Goal: Task Accomplishment & Management: Use online tool/utility

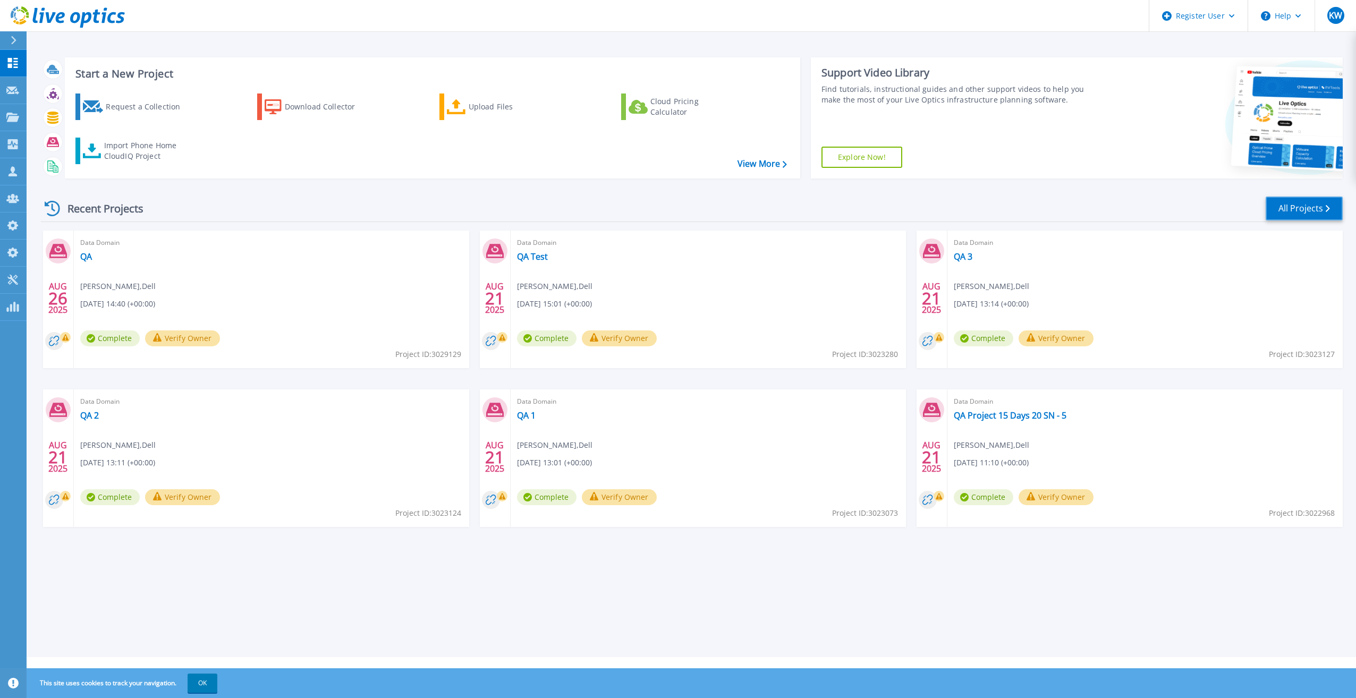
click at [1284, 206] on link "All Projects" at bounding box center [1304, 209] width 77 height 24
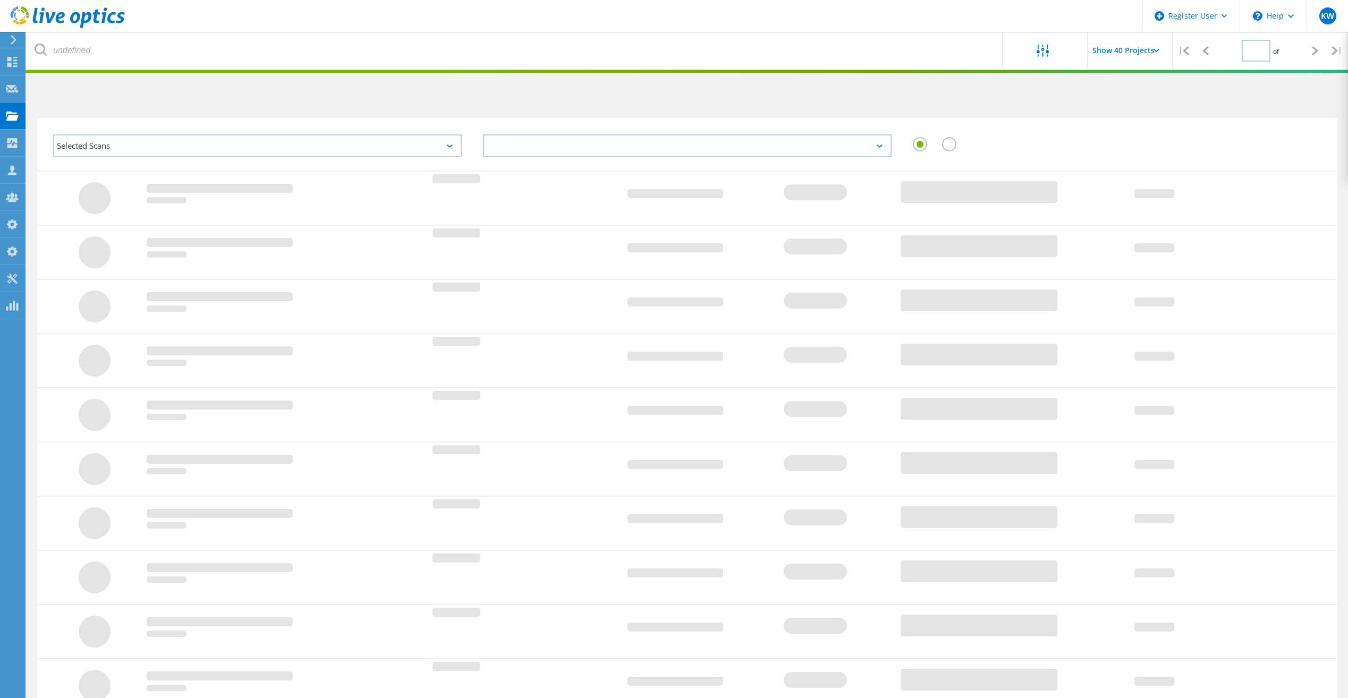
type input "1"
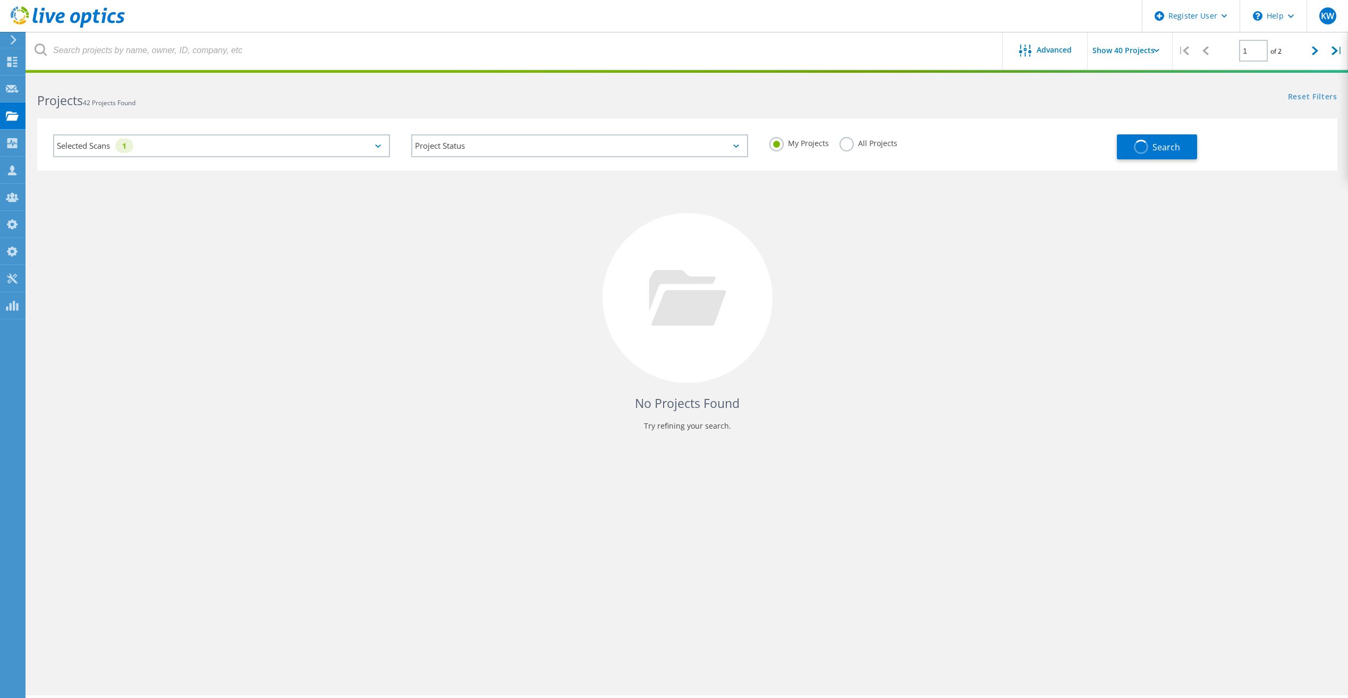
click at [335, 147] on div "Selected Scans 1" at bounding box center [221, 145] width 337 height 23
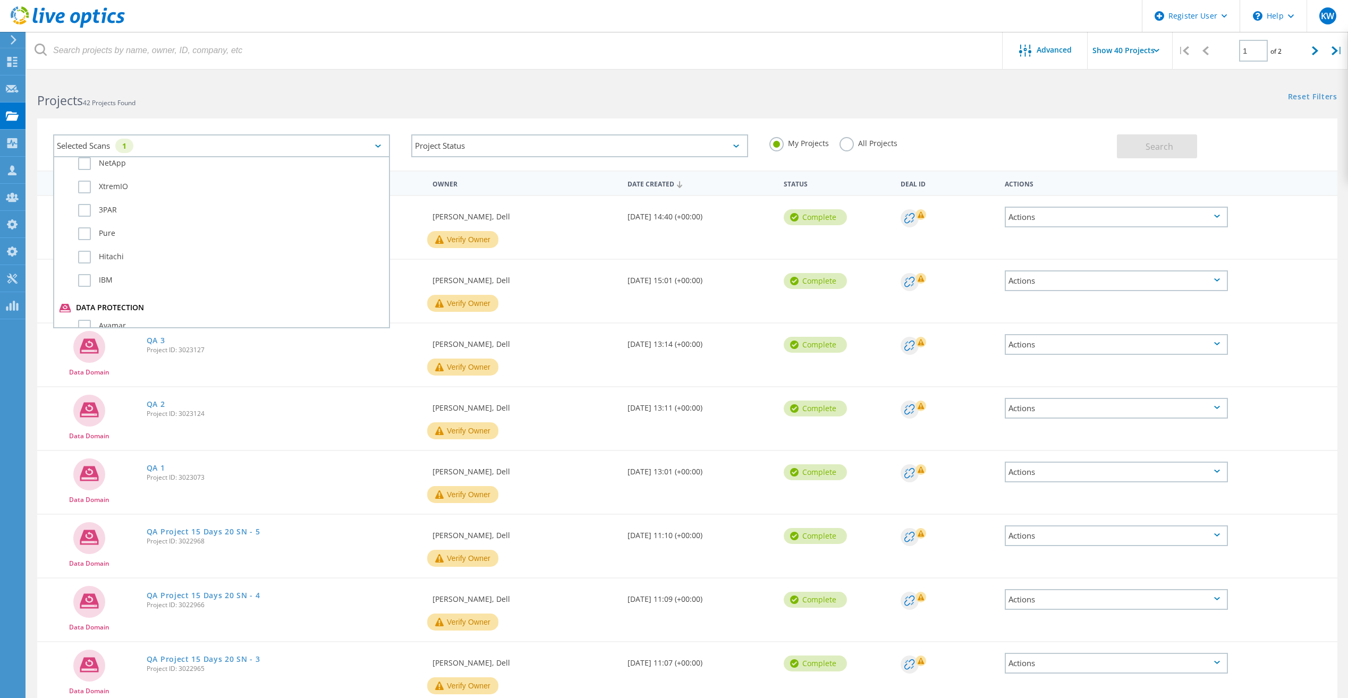
scroll to position [531, 0]
click at [841, 147] on label "All Projects" at bounding box center [868, 142] width 58 height 10
click at [0, 0] on input "All Projects" at bounding box center [0, 0] width 0 height 0
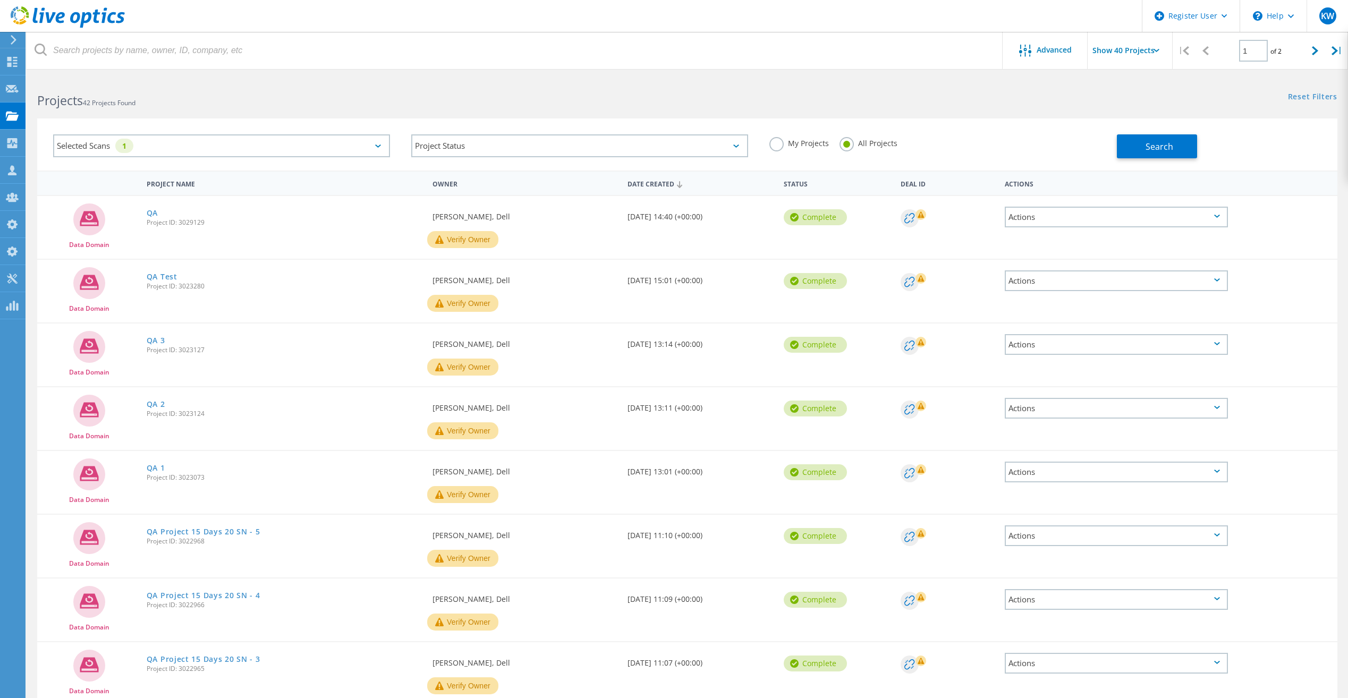
click at [1133, 133] on div "Search" at bounding box center [1224, 141] width 215 height 35
click at [1134, 138] on button "Search" at bounding box center [1157, 146] width 80 height 24
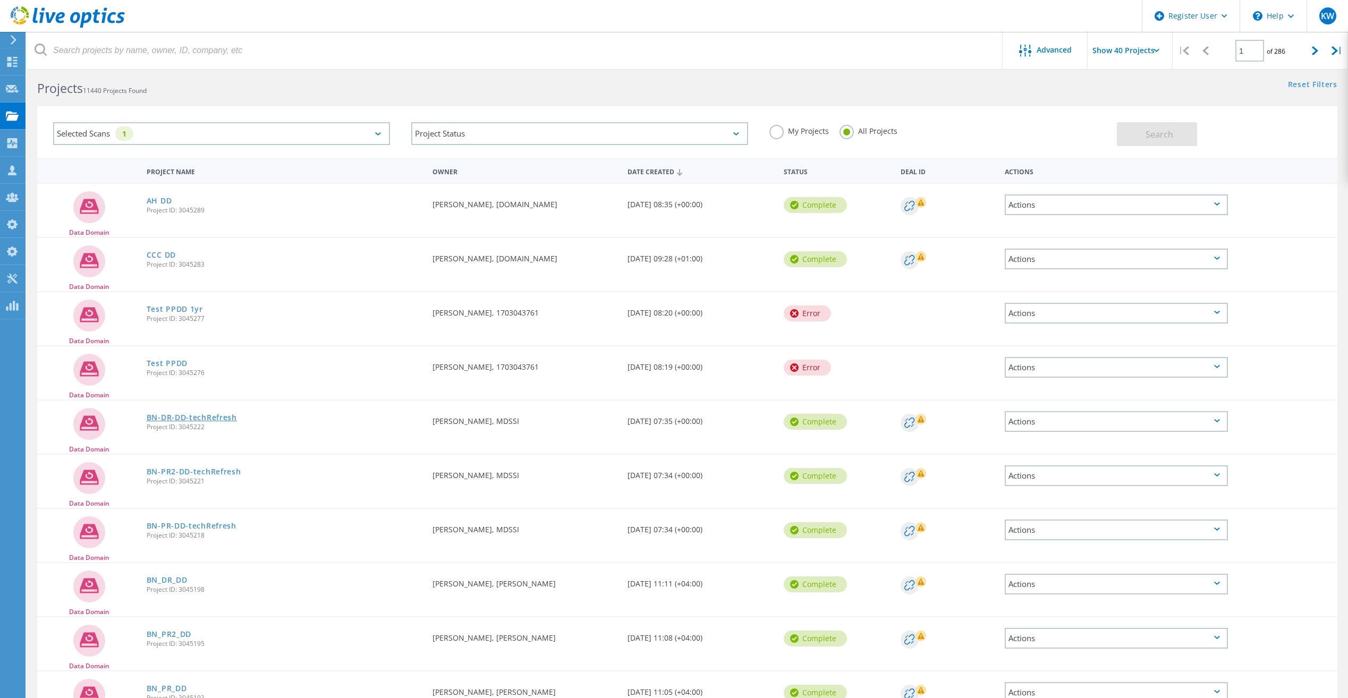
scroll to position [0, 0]
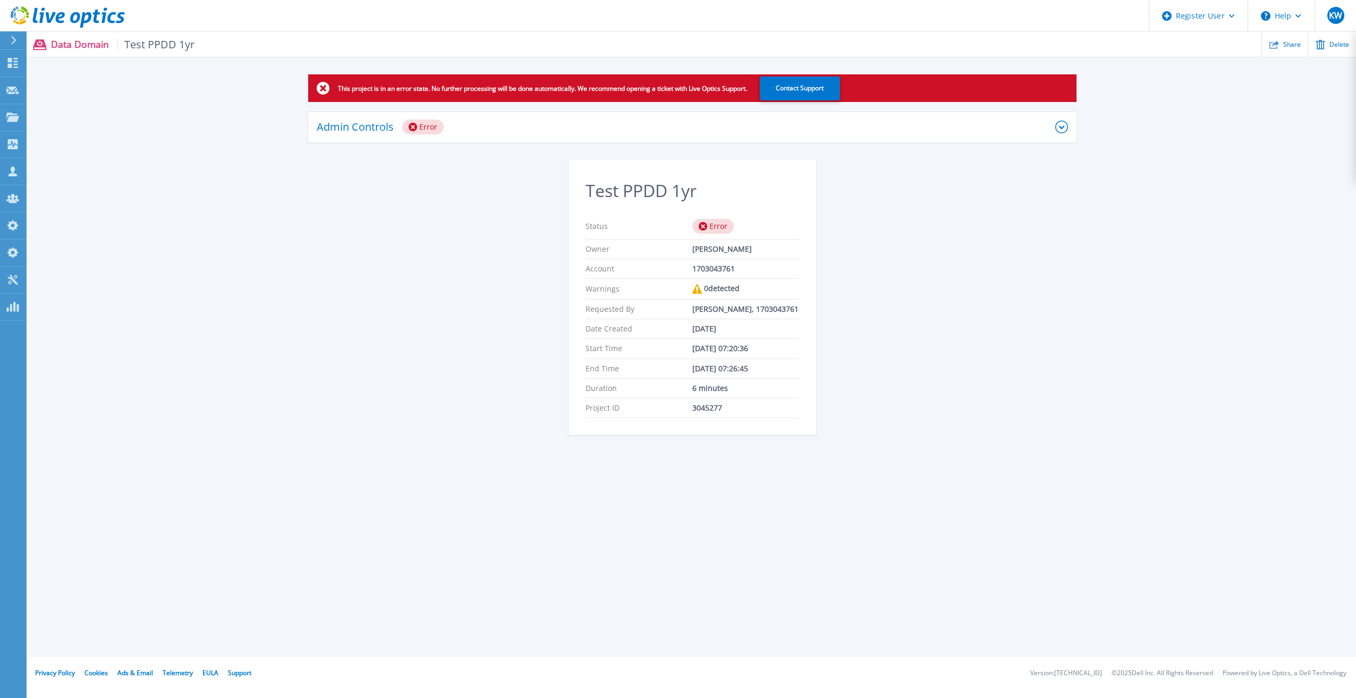
click at [642, 129] on div "Admin Controls Error" at bounding box center [686, 127] width 739 height 15
click at [543, 116] on div "Admin Controls Error" at bounding box center [692, 127] width 768 height 31
click at [556, 118] on div "Admin Controls Error" at bounding box center [692, 127] width 768 height 31
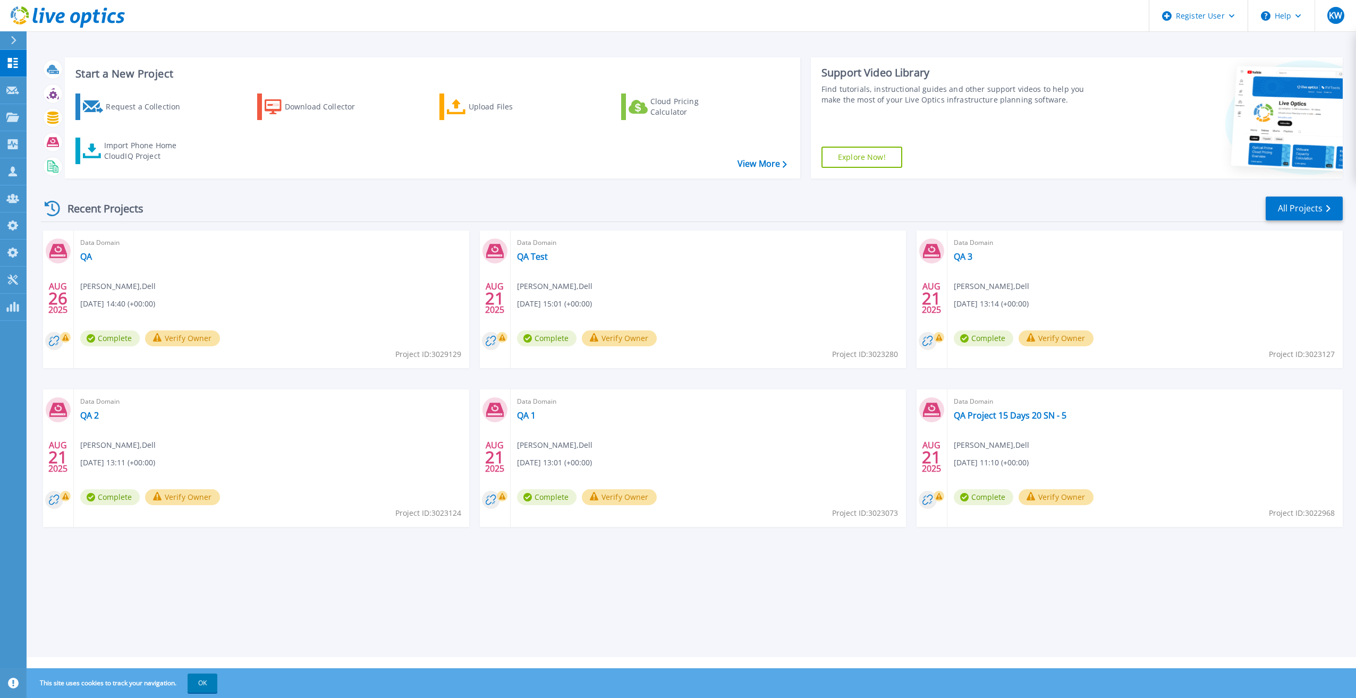
click at [122, 136] on div "Request a Collection Download Collector Upload Files Cloud Pricing Calculator I…" at bounding box center [431, 129] width 728 height 88
click at [122, 144] on div "Import Phone Home CloudIQ Project" at bounding box center [145, 150] width 83 height 21
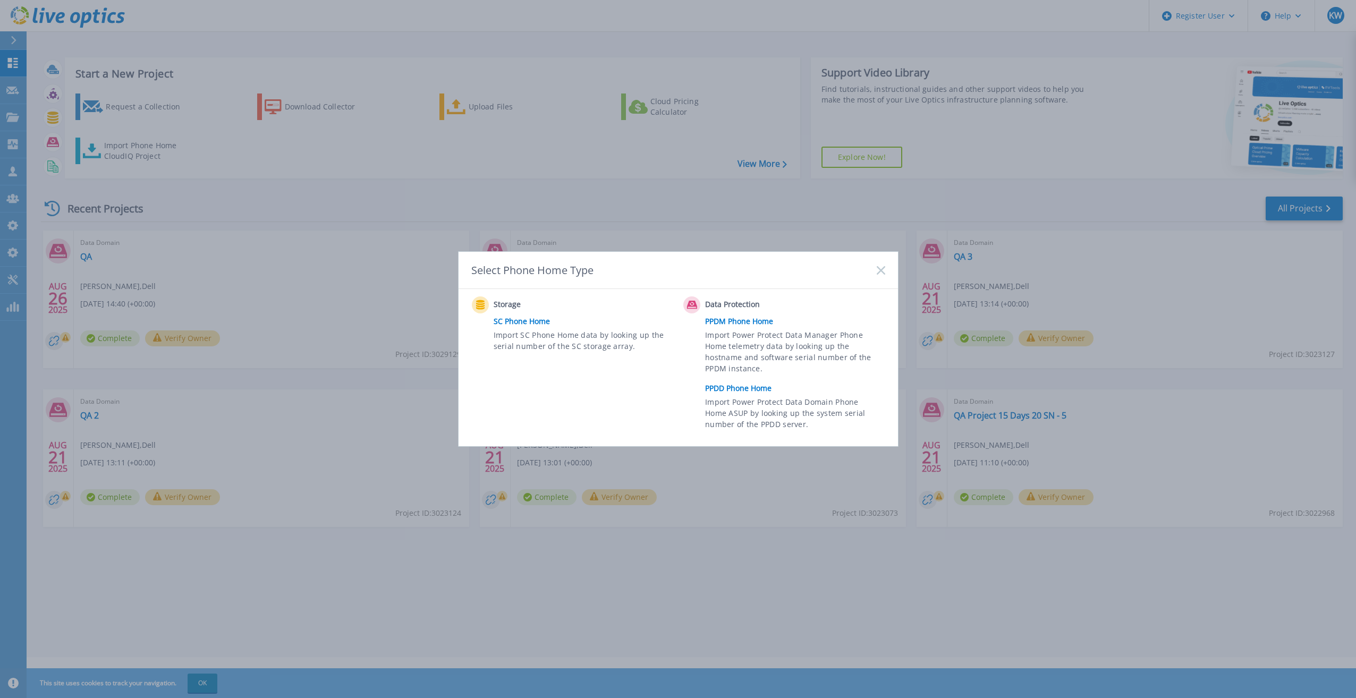
click at [724, 389] on link "PPDD Phone Home" at bounding box center [797, 388] width 185 height 16
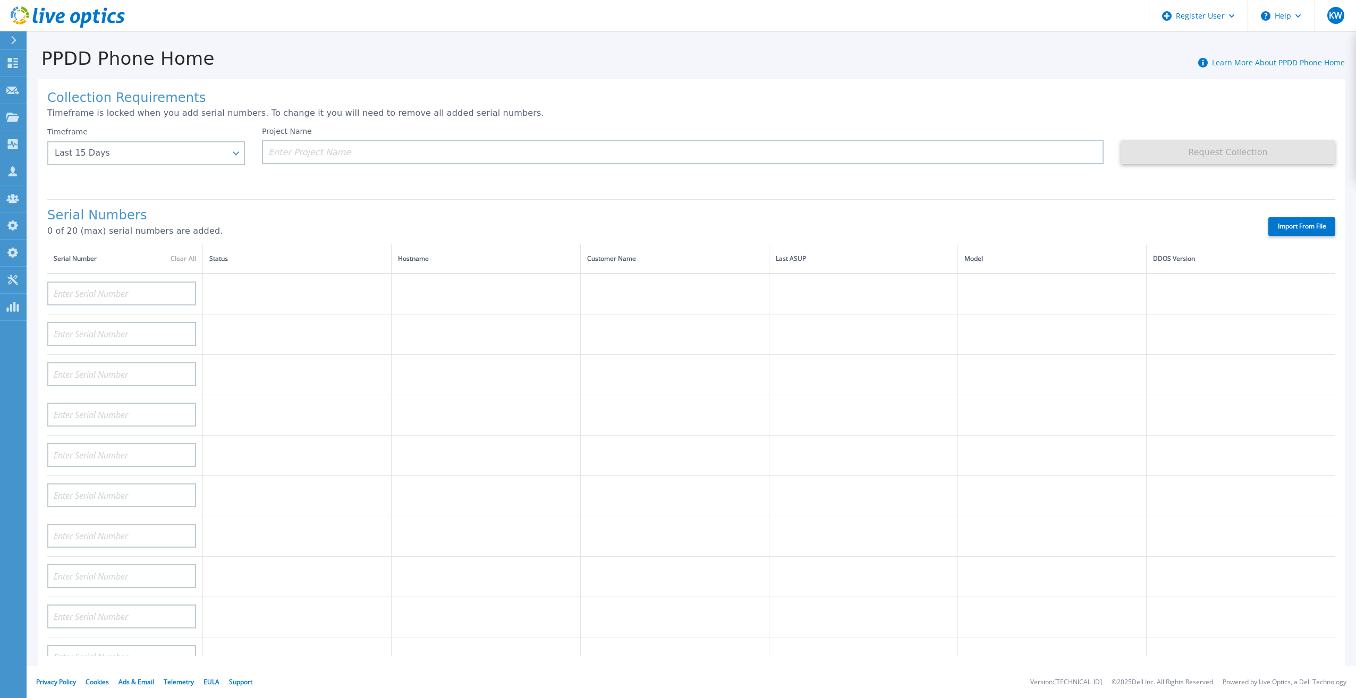
click at [1294, 217] on label "Import From File" at bounding box center [1301, 226] width 67 height 19
click at [0, 0] on input "Import From File" at bounding box center [0, 0] width 0 height 0
type input "APM00211700095"
type input "APX00232503747"
type input "APM00214914093"
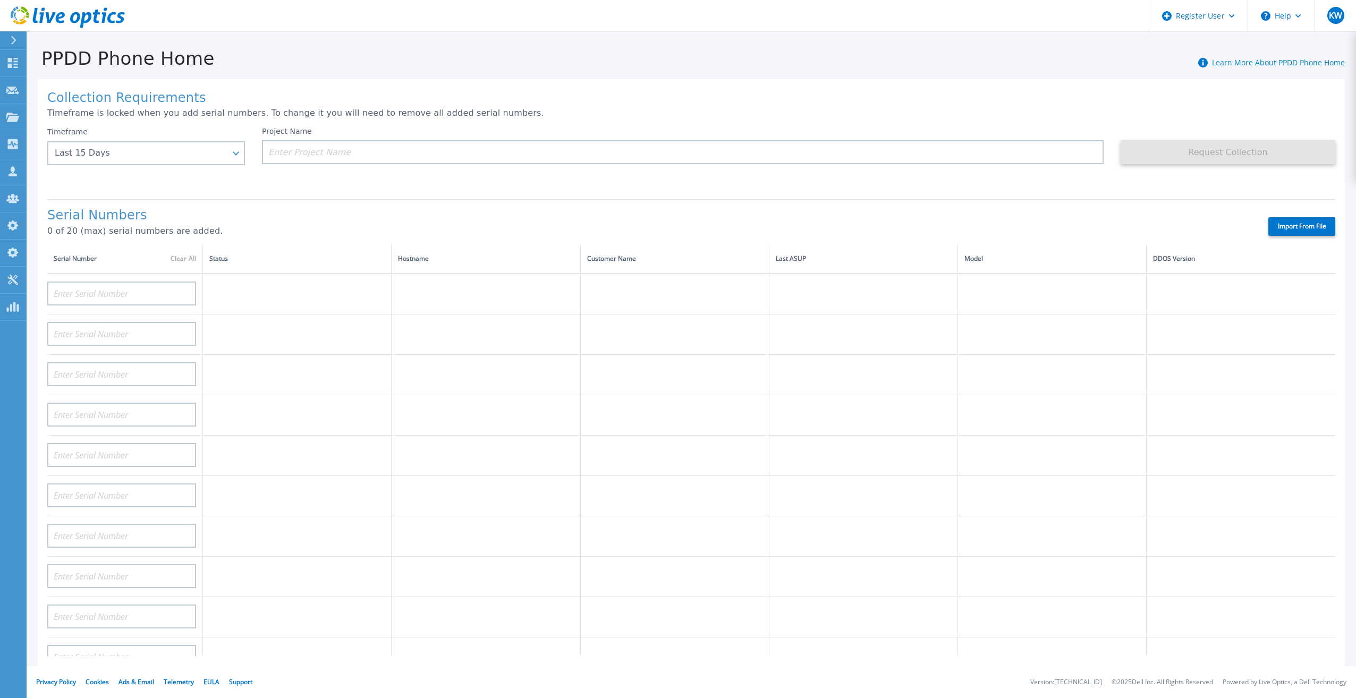
type input "APM00171836329"
type input "APM00212026971"
type input "APM00214914094"
type input "APX00234502218"
type input "APM00212018359"
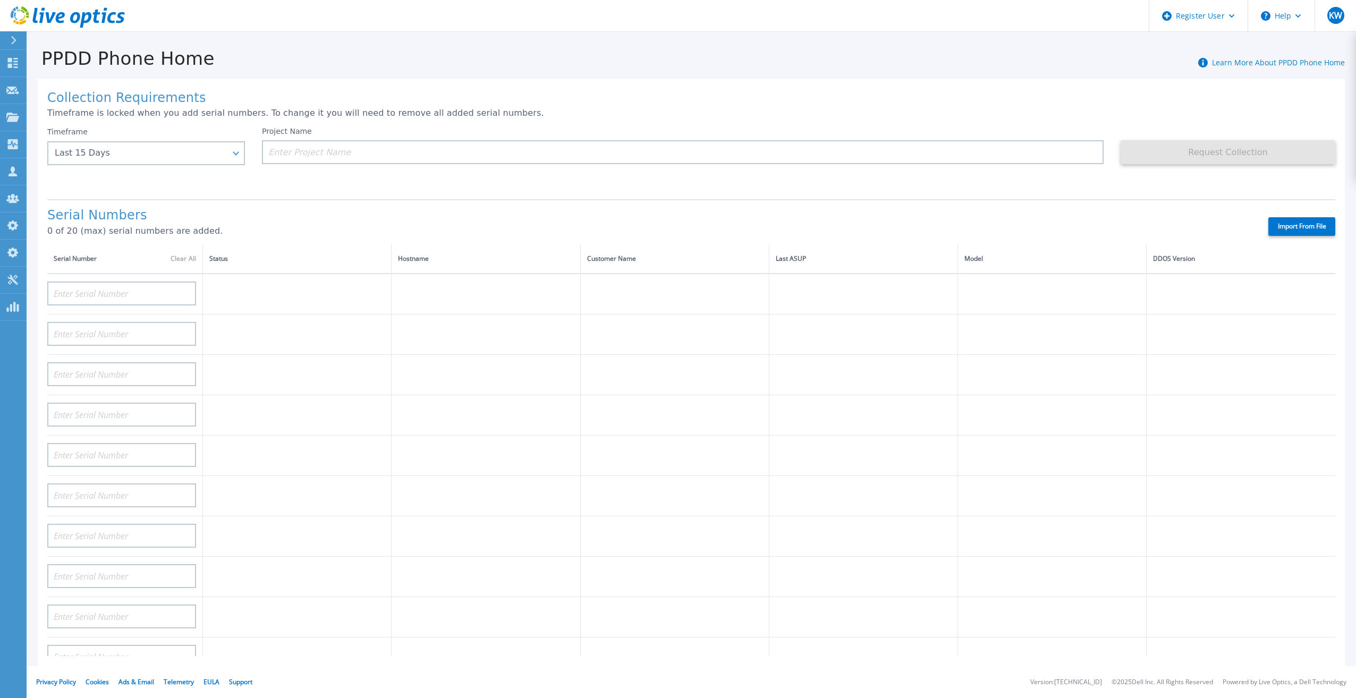
type input "APX00232503745"
type input "APX00232503743"
type input "APM00202011675"
type input "APM00212517749"
type input "APX00232503742"
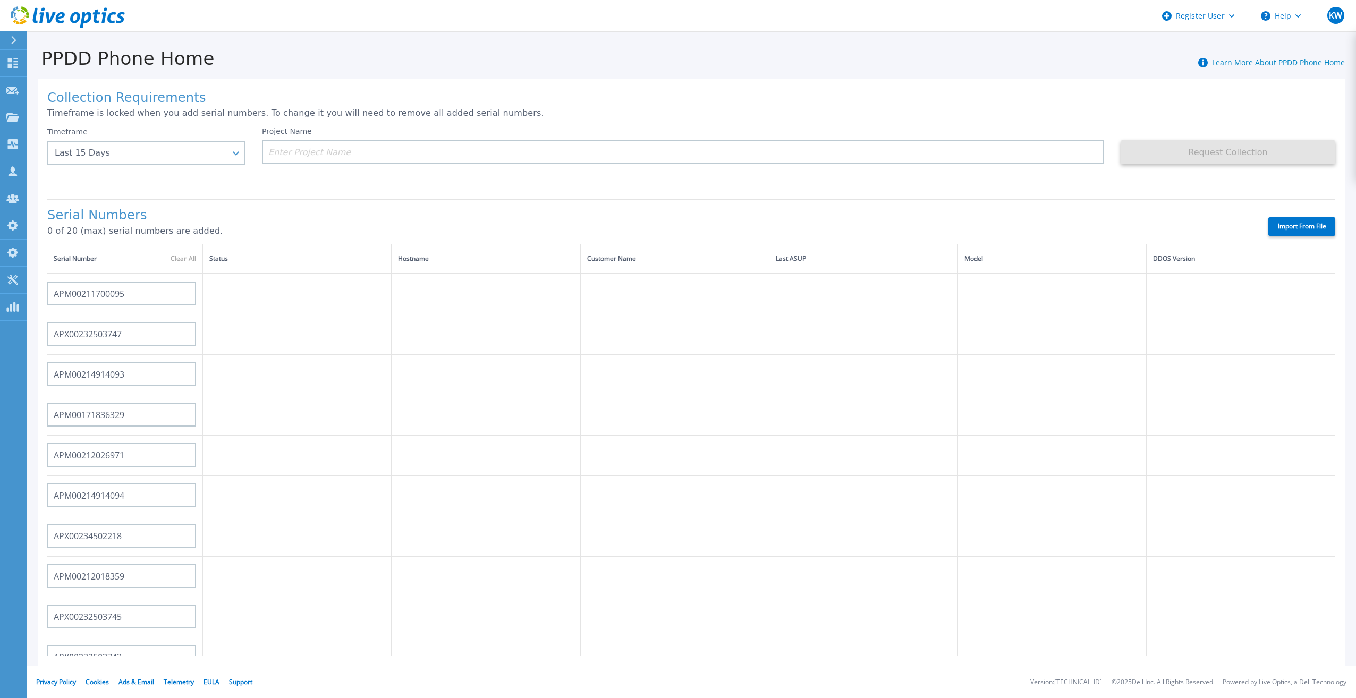
type input "APM00212702822"
type input "APM00212610953"
type input "APM00202614668"
type input "APM00212613652"
type input "APX00222101185"
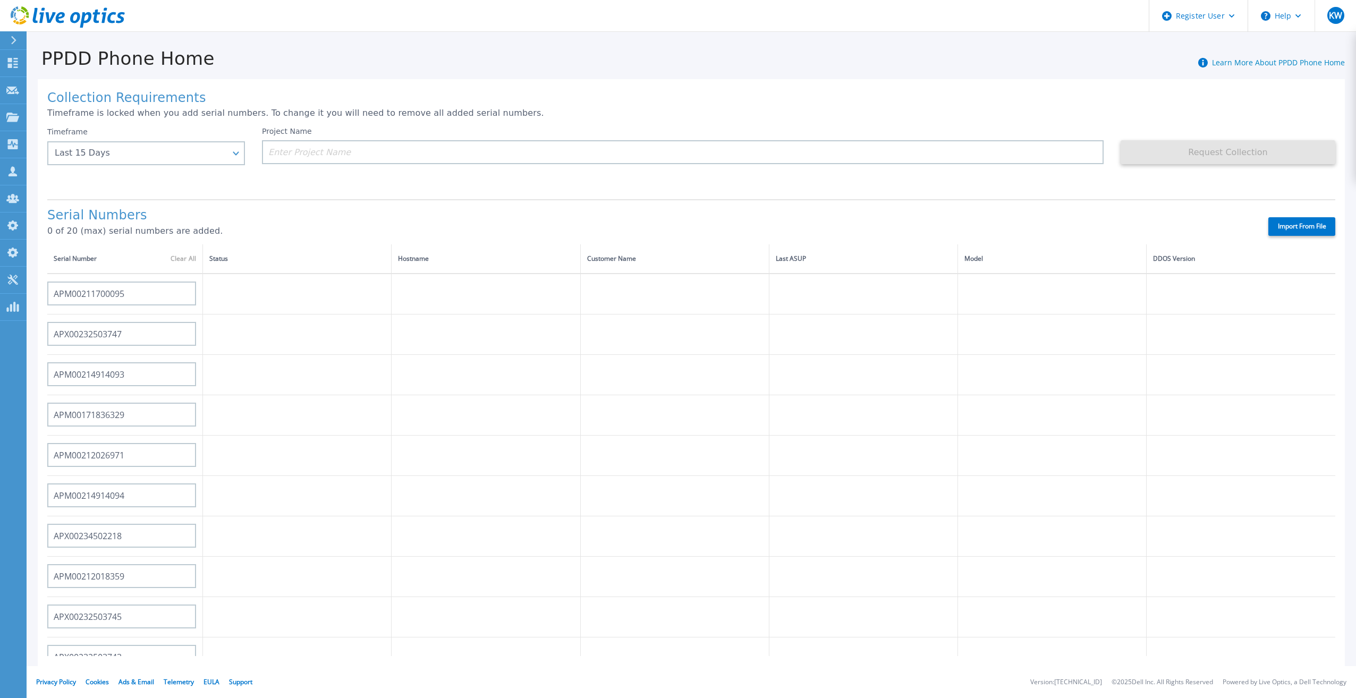
type input "AUDVUX6XJHDJFE"
type input "APM00133543104"
